Goal: Communication & Community: Share content

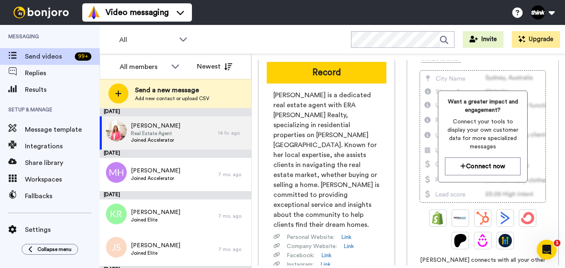
scroll to position [83, 0]
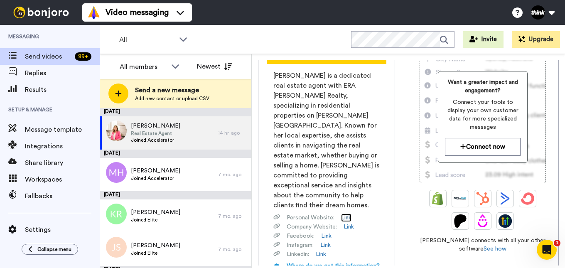
click at [348, 213] on link "Link" at bounding box center [346, 217] width 10 height 8
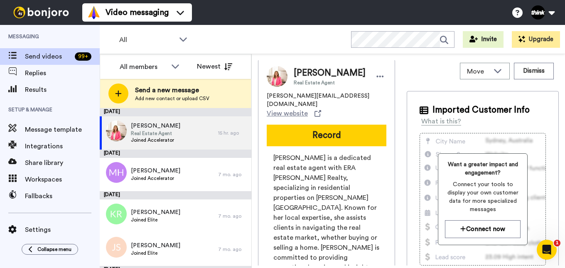
scroll to position [0, 0]
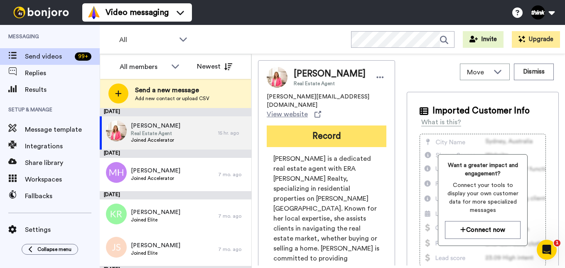
click at [364, 129] on button "Record" at bounding box center [327, 136] width 120 height 22
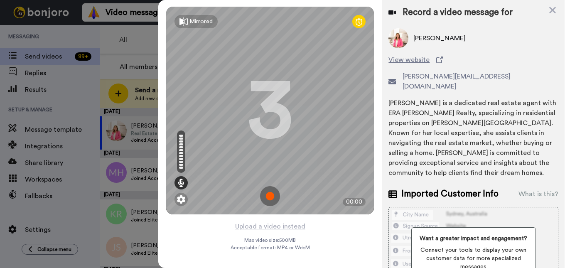
click at [272, 194] on img at bounding box center [270, 196] width 20 height 20
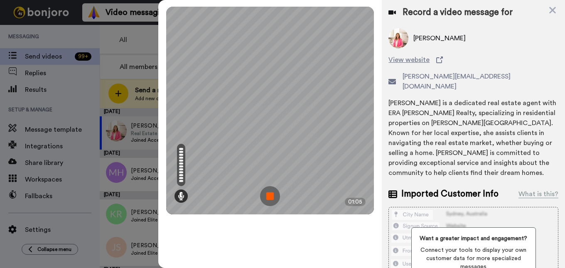
click at [272, 193] on img at bounding box center [270, 196] width 20 height 20
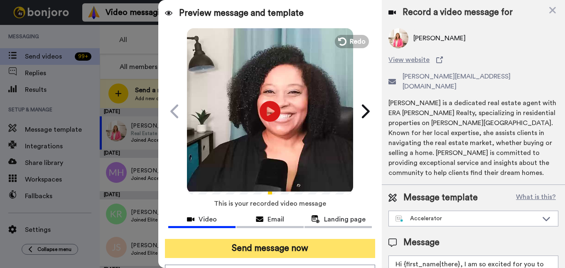
click at [262, 250] on button "Send message now" at bounding box center [270, 248] width 211 height 19
